Goal: Task Accomplishment & Management: Manage account settings

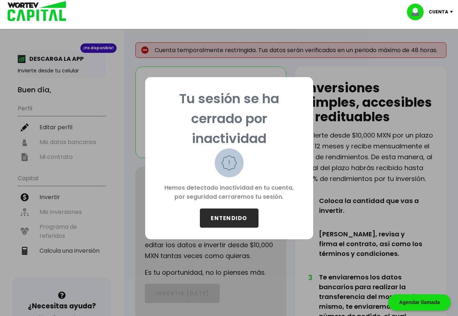
click at [233, 215] on button "ENTENDIDO" at bounding box center [229, 217] width 59 height 19
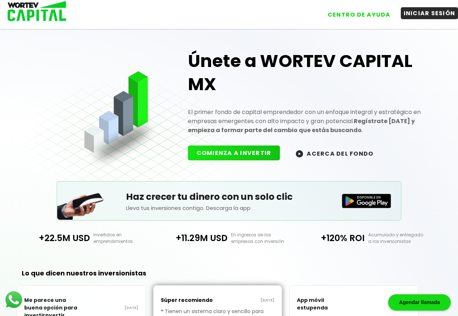
click at [431, 9] on button "INICIAR SESIÓN" at bounding box center [430, 13] width 58 height 12
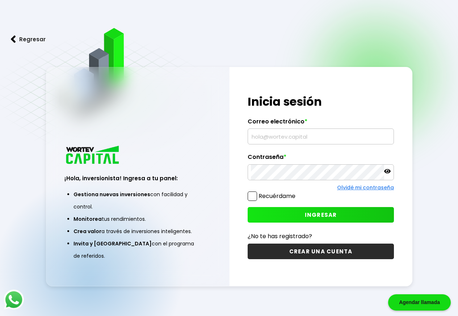
type input "[EMAIL_ADDRESS][DOMAIN_NAME]"
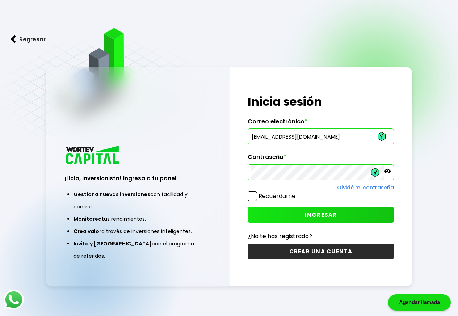
click at [387, 172] on icon at bounding box center [387, 171] width 7 height 4
click at [251, 196] on span at bounding box center [252, 195] width 9 height 9
click at [297, 193] on input "Recuérdame" at bounding box center [297, 193] width 0 height 0
click at [292, 214] on button "INGRESAR" at bounding box center [321, 215] width 146 height 16
